Goal: Check status: Check status

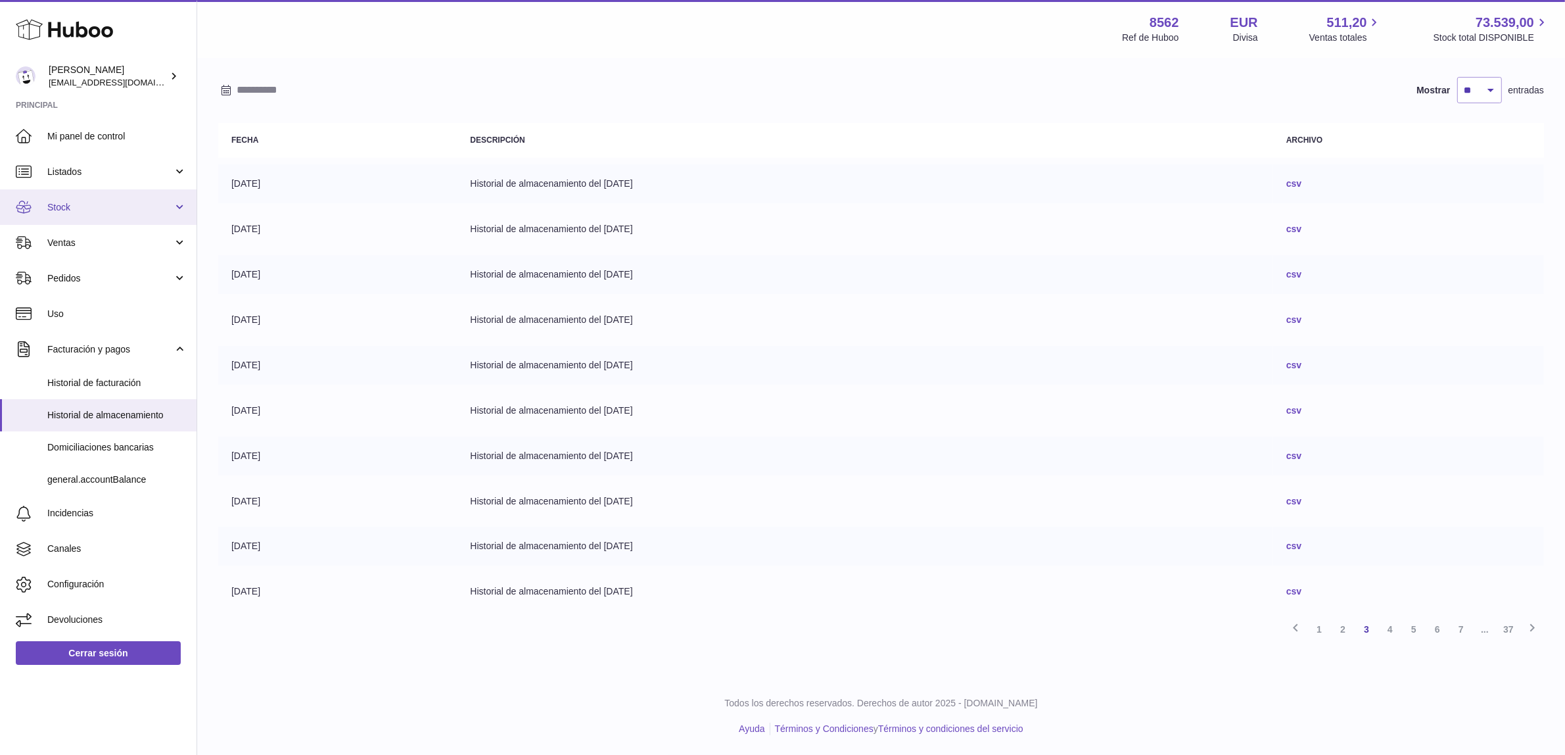
click at [92, 209] on span "Stock" at bounding box center [110, 207] width 126 height 12
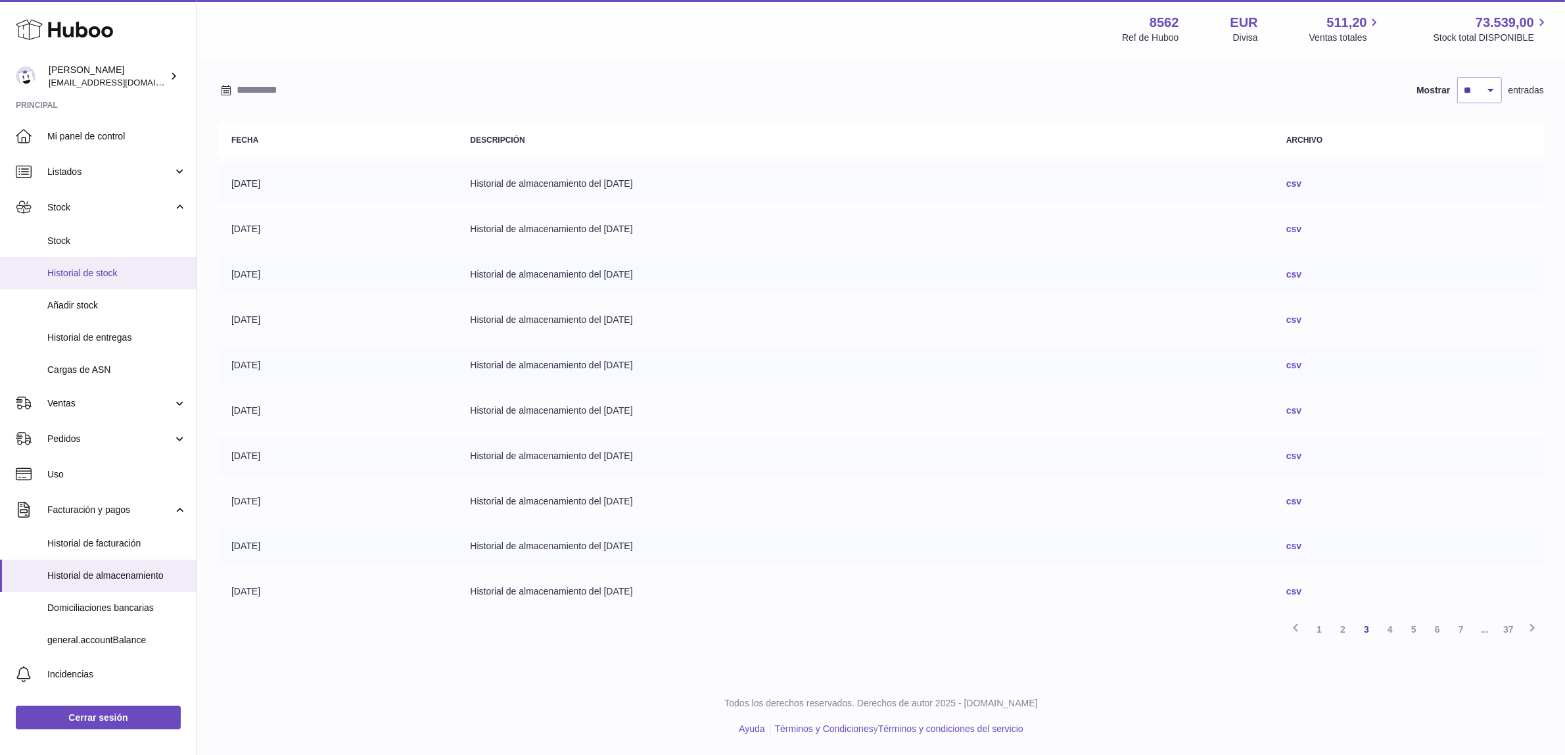
click at [115, 273] on span "Historial de stock" at bounding box center [116, 273] width 139 height 12
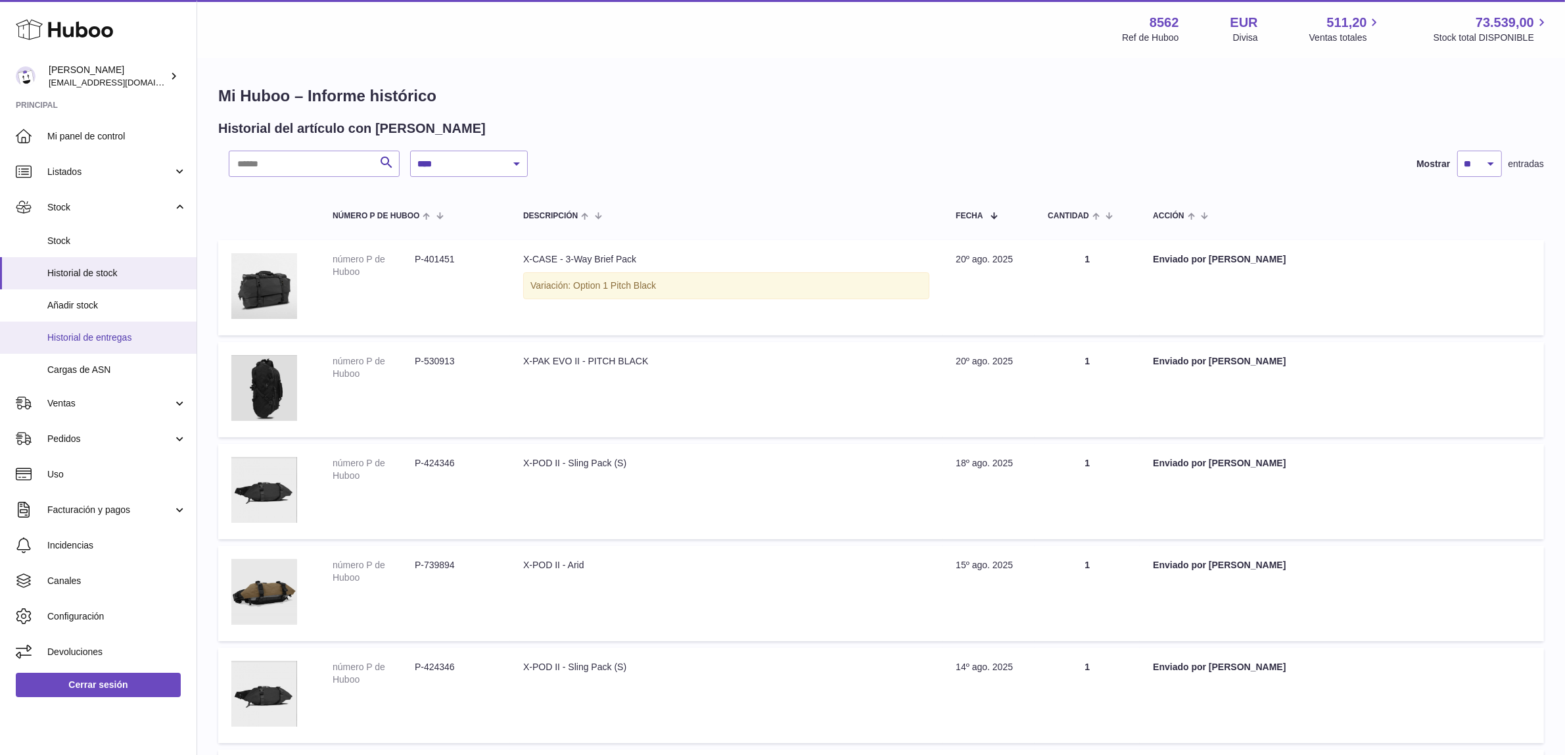
click at [117, 339] on span "Historial de entregas" at bounding box center [116, 337] width 139 height 12
